Goal: Task Accomplishment & Management: Complete application form

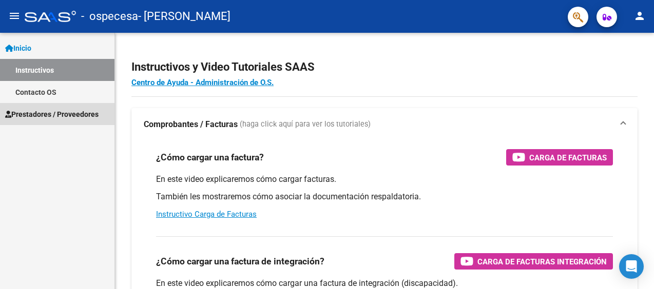
click at [47, 115] on span "Prestadores / Proveedores" at bounding box center [51, 114] width 93 height 11
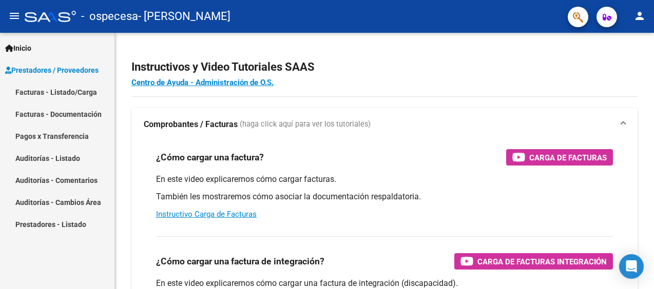
click at [29, 91] on link "Facturas - Listado/Carga" at bounding box center [57, 92] width 114 height 22
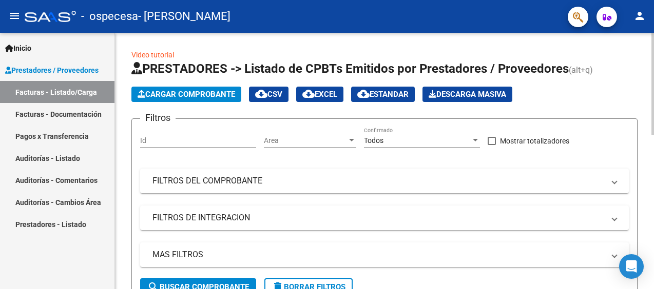
click at [198, 94] on span "Cargar Comprobante" at bounding box center [186, 94] width 97 height 9
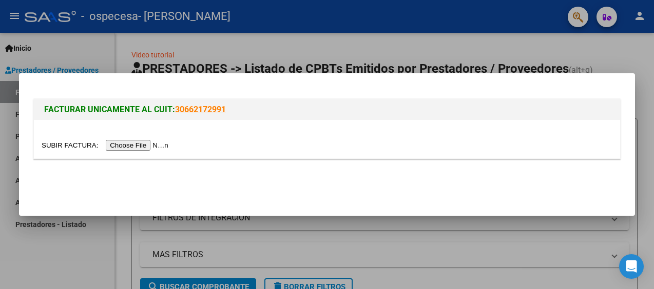
click at [152, 146] on input "file" at bounding box center [107, 145] width 130 height 11
click at [359, 250] on div at bounding box center [327, 144] width 654 height 289
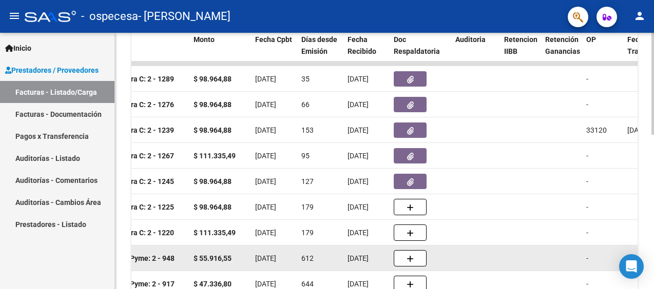
scroll to position [233, 0]
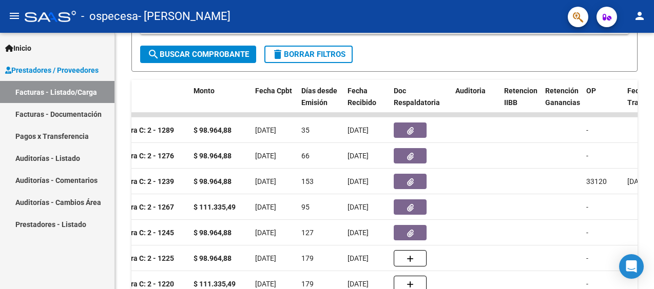
click at [85, 255] on div "Inicio Instructivos Contacto OS Prestadores / Proveedores Facturas - Listado/Ca…" at bounding box center [57, 161] width 114 height 257
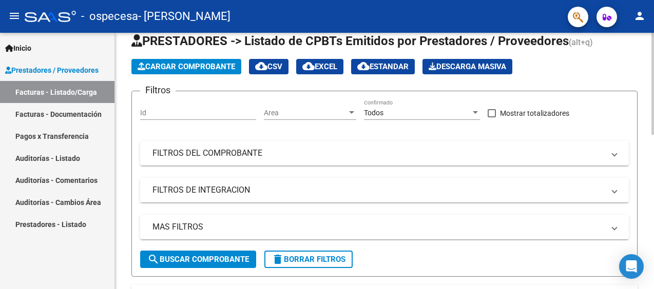
scroll to position [0, 0]
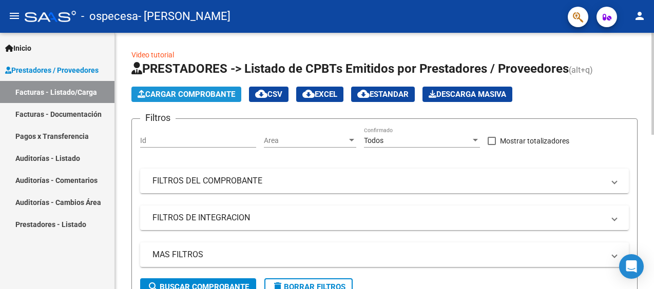
click at [198, 95] on span "Cargar Comprobante" at bounding box center [186, 94] width 97 height 9
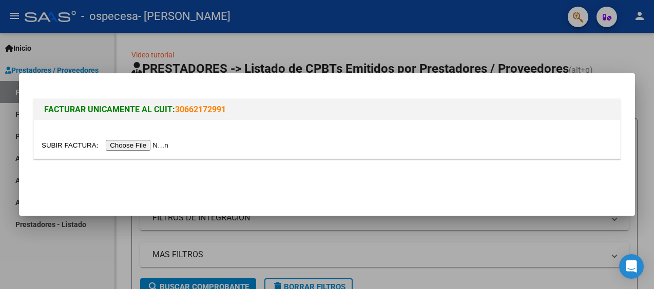
click at [137, 145] on input "file" at bounding box center [107, 145] width 130 height 11
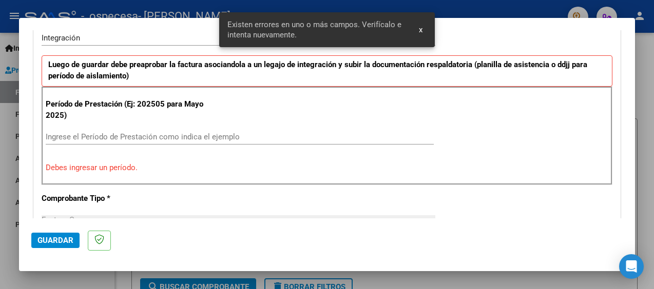
scroll to position [261, 0]
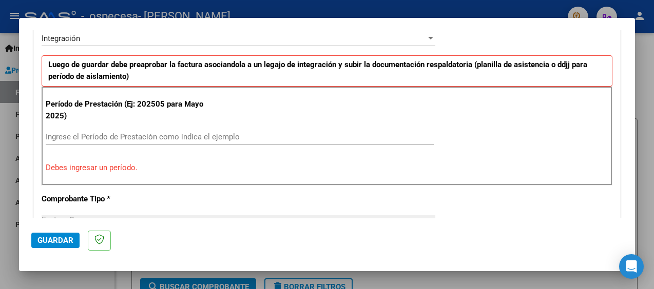
click at [101, 130] on div "Ingrese el Período de Prestación como indica el ejemplo" at bounding box center [240, 136] width 388 height 15
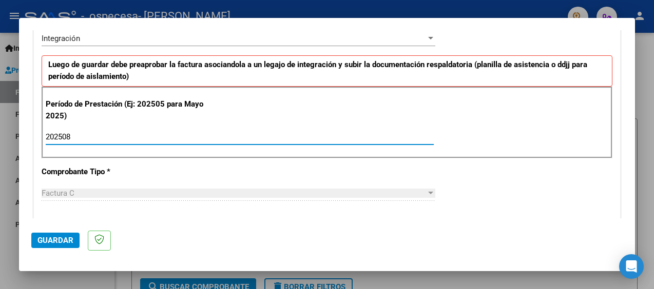
scroll to position [313, 0]
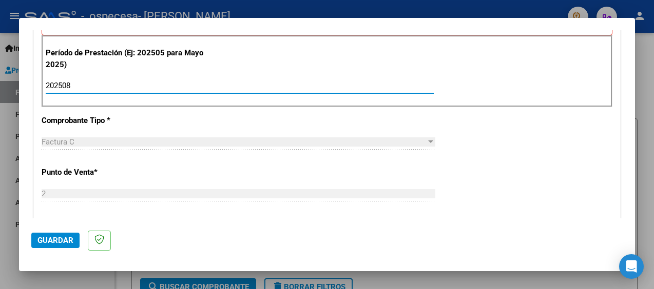
type input "202508"
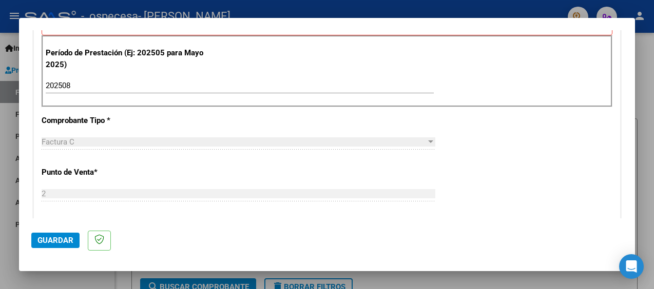
click at [92, 141] on div "Factura C" at bounding box center [234, 142] width 384 height 9
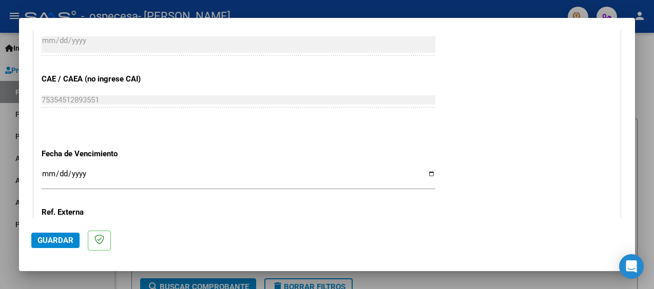
scroll to position [672, 0]
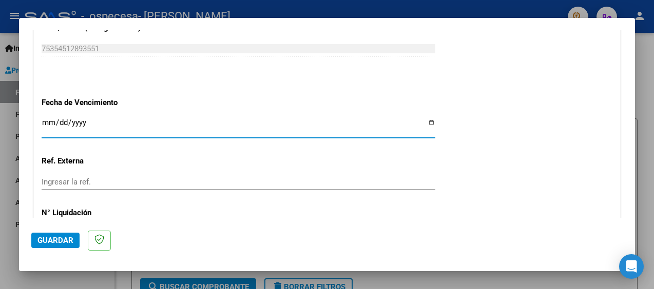
click at [425, 123] on input "Ingresar la fecha" at bounding box center [239, 127] width 394 height 16
type input "[DATE]"
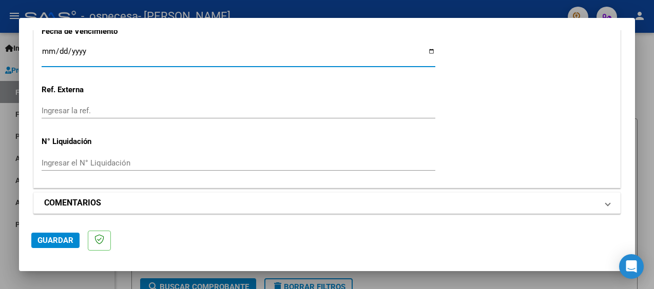
scroll to position [692, 0]
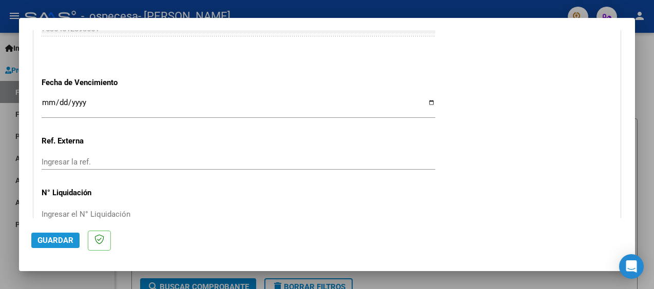
click at [52, 240] on span "Guardar" at bounding box center [55, 240] width 36 height 9
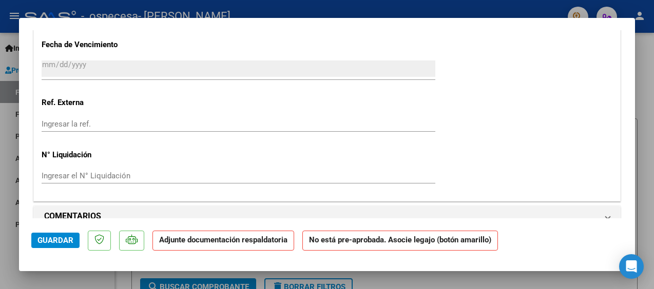
scroll to position [821, 0]
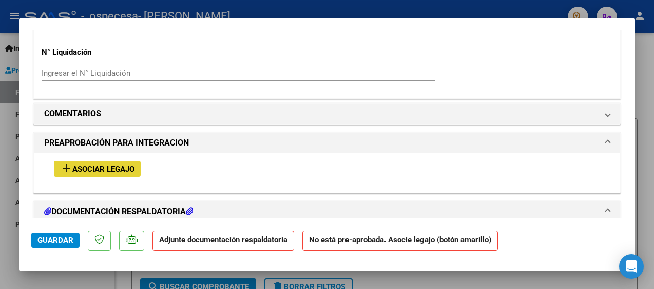
click at [105, 168] on span "Asociar Legajo" at bounding box center [103, 169] width 62 height 9
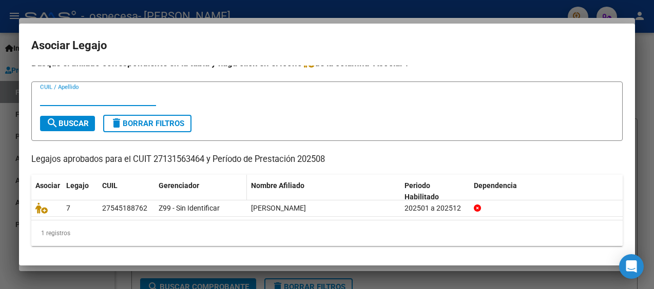
scroll to position [0, 0]
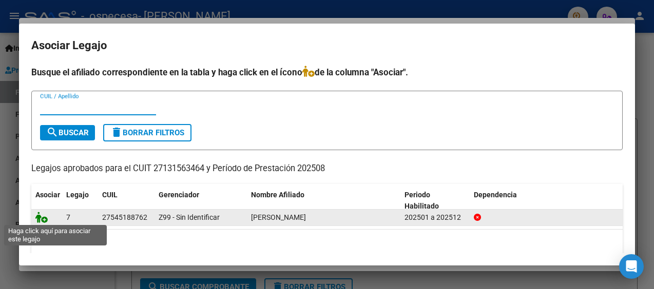
click at [41, 216] on icon at bounding box center [41, 217] width 12 height 11
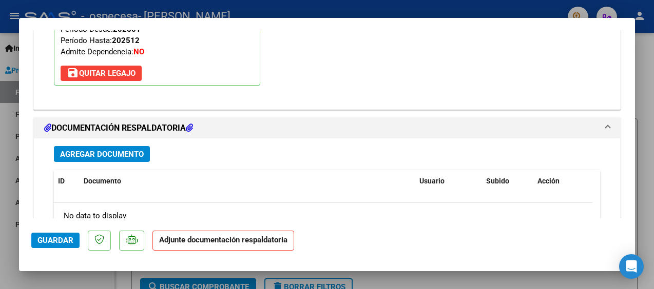
scroll to position [1104, 0]
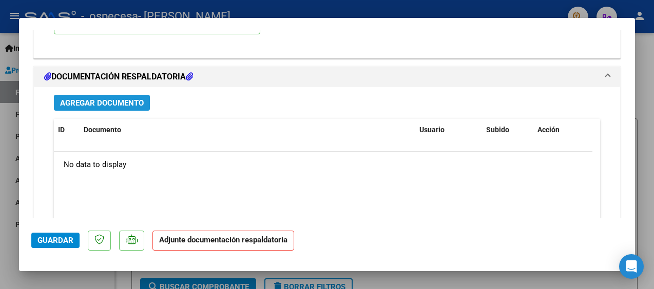
click at [103, 99] on span "Agregar Documento" at bounding box center [102, 103] width 84 height 9
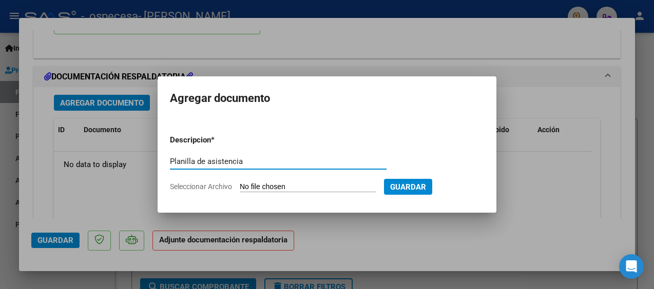
type input "Planilla de asistencia"
click at [257, 187] on input "Seleccionar Archivo" at bounding box center [308, 188] width 136 height 10
type input "C:\fakepath\ASISTENCIA [DATE].pdf"
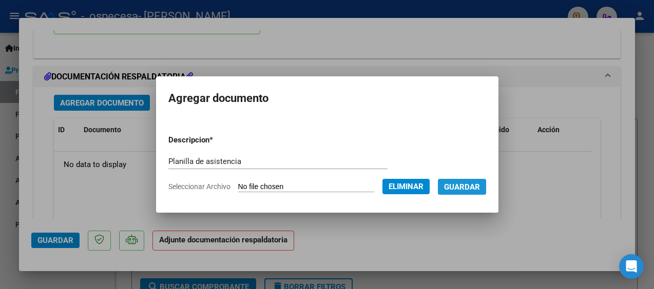
click at [470, 187] on span "Guardar" at bounding box center [462, 187] width 36 height 9
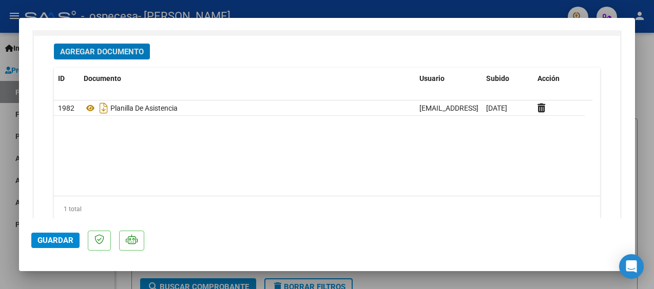
scroll to position [1187, 0]
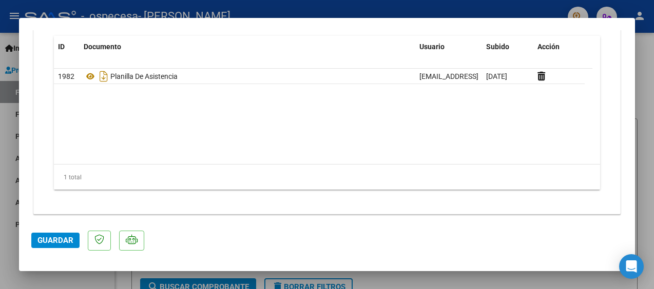
click at [57, 239] on span "Guardar" at bounding box center [55, 240] width 36 height 9
click at [629, 264] on icon "Open Intercom Messenger" at bounding box center [631, 266] width 12 height 13
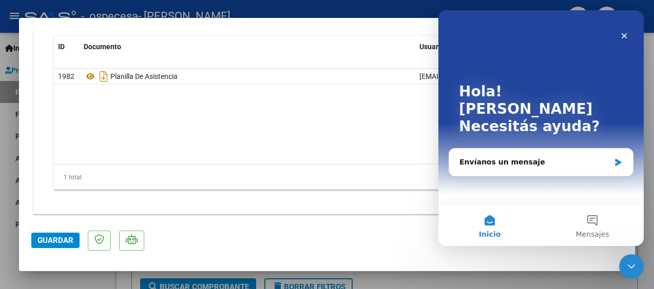
scroll to position [0, 0]
click at [400, 275] on div at bounding box center [327, 144] width 654 height 289
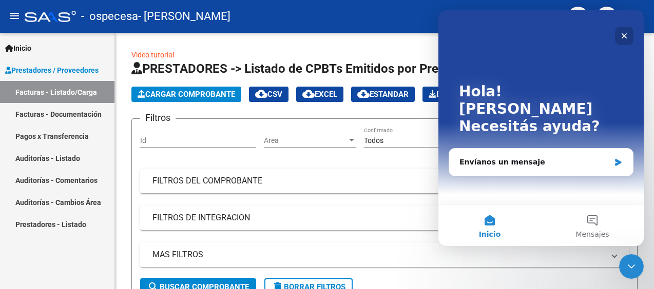
click at [620, 35] on icon "Cerrar" at bounding box center [624, 36] width 8 height 8
